Goal: Information Seeking & Learning: Understand process/instructions

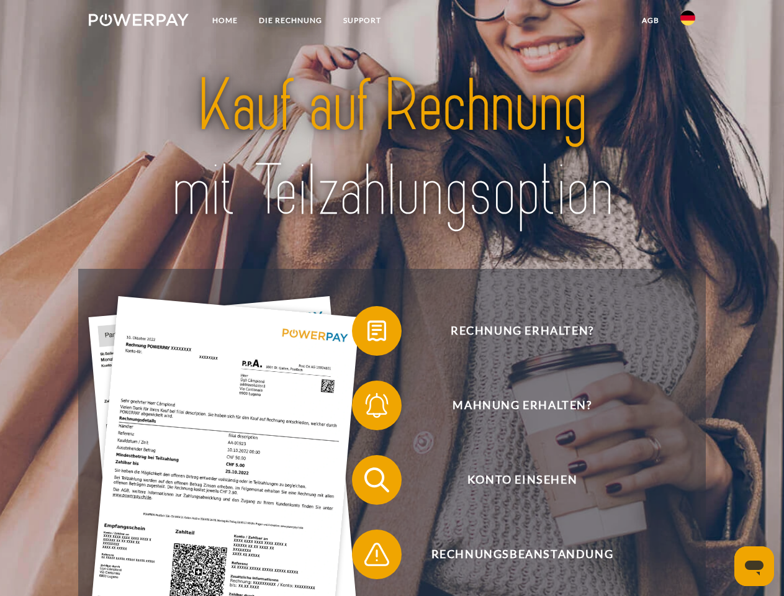
click at [139, 22] on img at bounding box center [139, 20] width 100 height 12
click at [688, 22] on img at bounding box center [688, 18] width 15 height 15
click at [650, 20] on link "agb" at bounding box center [651, 20] width 39 height 22
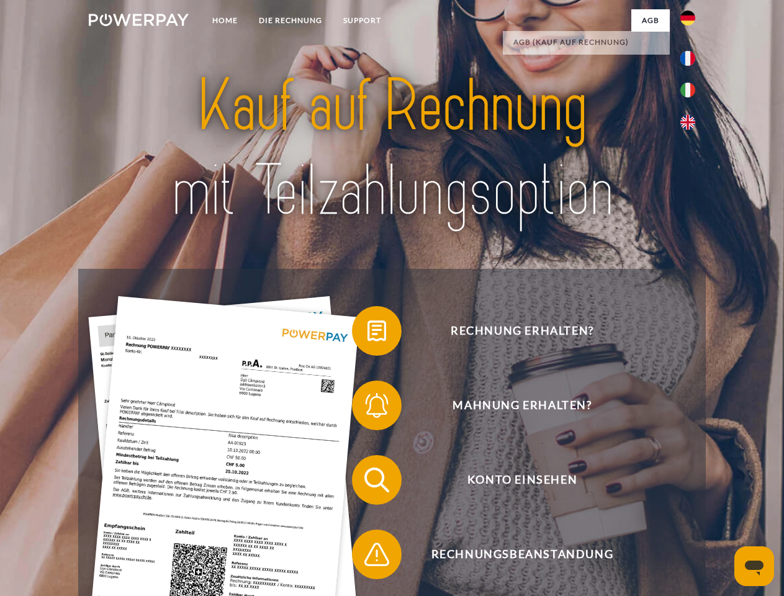
click at [368, 334] on span at bounding box center [358, 331] width 62 height 62
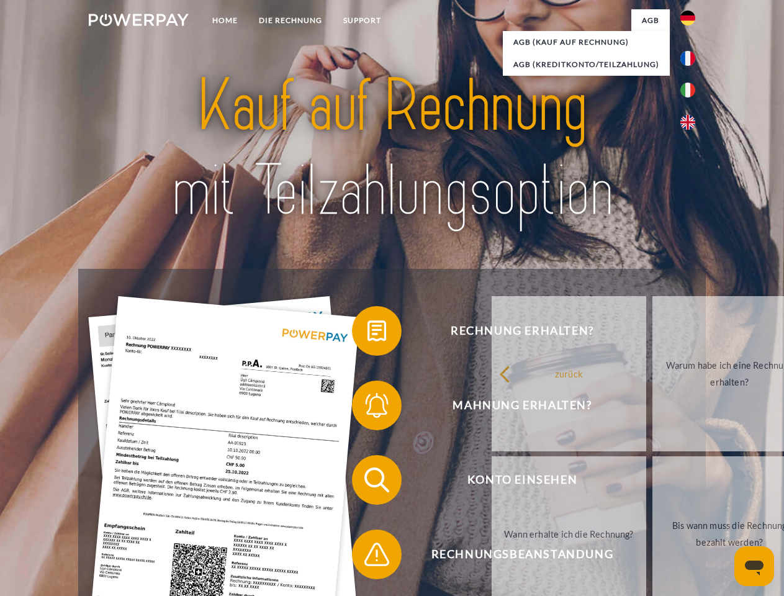
click at [368, 408] on div "Rechnung erhalten? Mahnung erhalten? Konto einsehen" at bounding box center [391, 517] width 627 height 497
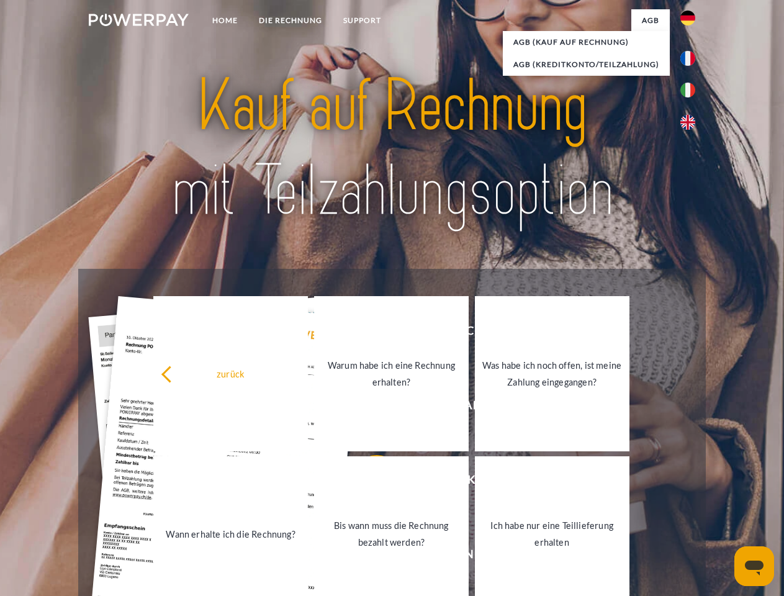
click at [368, 483] on link "Bis wann muss die Rechnung bezahlt werden?" at bounding box center [391, 534] width 155 height 155
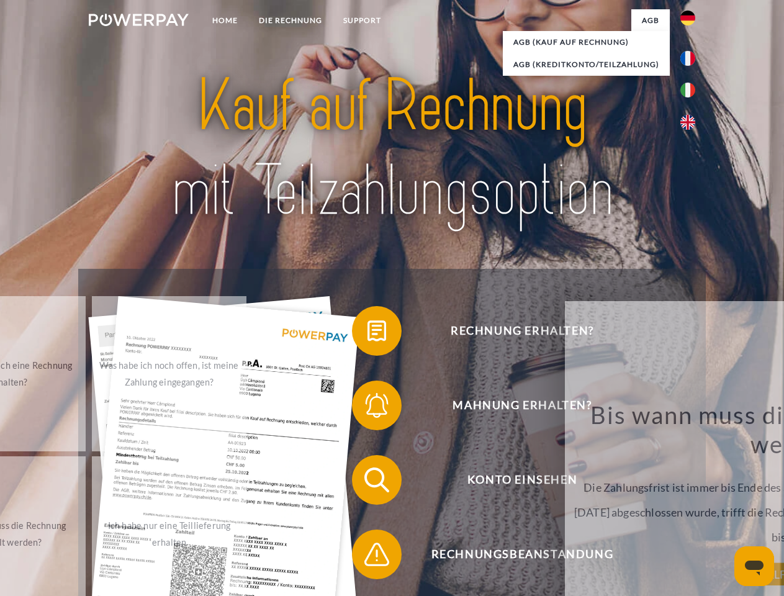
click at [368, 557] on span at bounding box center [358, 555] width 62 height 62
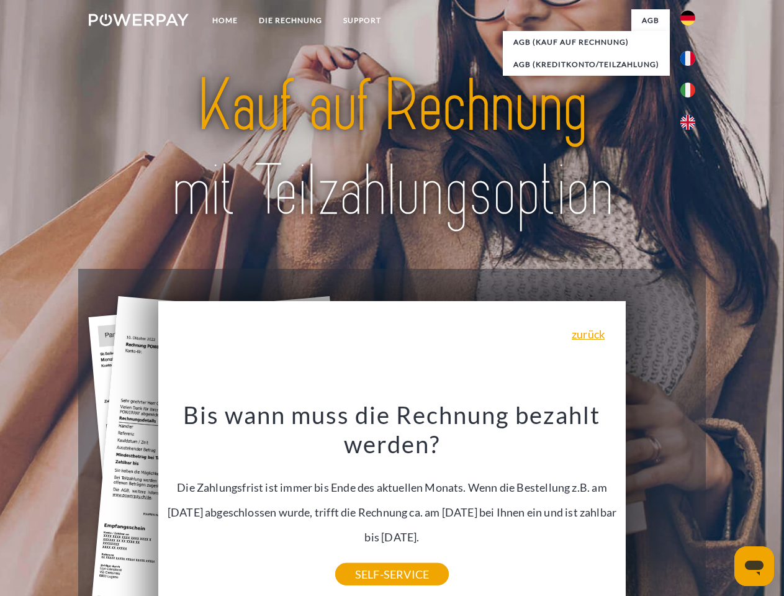
click at [755, 566] on icon "Messaging-Fenster öffnen" at bounding box center [754, 568] width 19 height 15
